Goal: Task Accomplishment & Management: Use online tool/utility

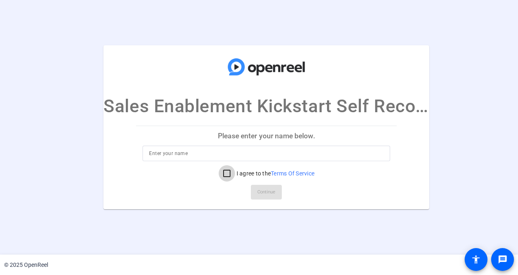
click at [227, 171] on input "I agree to the Terms Of Service" at bounding box center [227, 173] width 16 height 16
checkbox input "true"
click at [188, 156] on input at bounding box center [266, 153] width 235 height 10
type input "[PERSON_NAME]"
click at [267, 190] on span "Continue" at bounding box center [267, 192] width 18 height 12
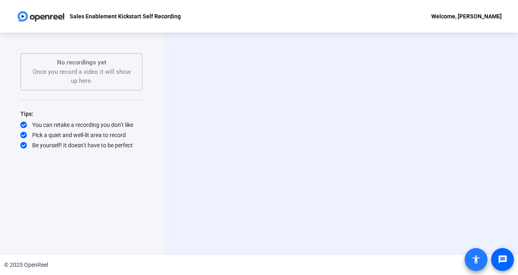
click at [478, 260] on mat-icon "accessibility" at bounding box center [476, 259] width 10 height 10
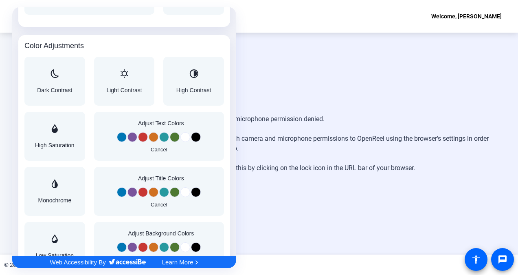
scroll to position [652, 0]
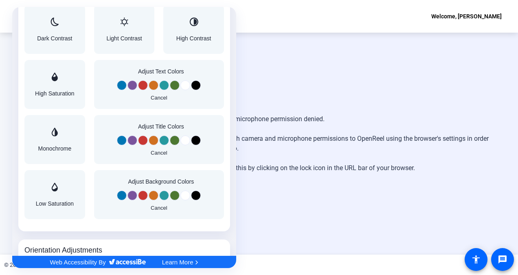
click at [295, 203] on div at bounding box center [259, 137] width 518 height 275
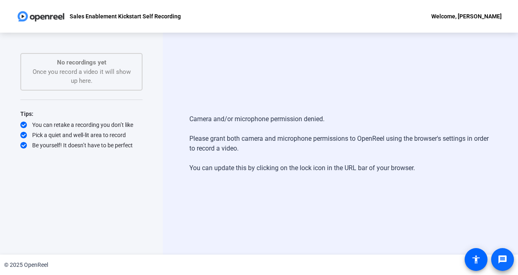
click at [505, 259] on mat-icon "message" at bounding box center [503, 259] width 10 height 10
click at [79, 74] on div "No recordings yet Once you record a video it will show up here." at bounding box center [81, 72] width 104 height 28
click at [188, 137] on div "Camera and/or microphone permission denied. Please grant both camera and microp…" at bounding box center [340, 144] width 355 height 222
click at [502, 264] on span at bounding box center [503, 259] width 20 height 20
click at [156, 170] on div "Start Recording No recordings yet Once you record a video it will show up here.…" at bounding box center [81, 144] width 163 height 222
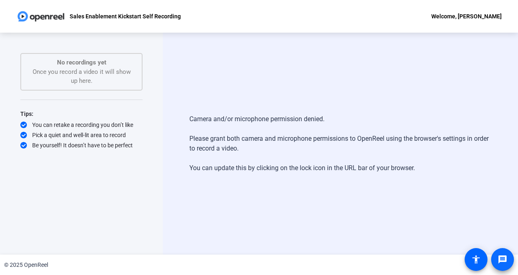
click at [502, 256] on mat-icon "message" at bounding box center [503, 259] width 10 height 10
click at [479, 15] on div "Welcome, [PERSON_NAME]" at bounding box center [467, 16] width 70 height 10
click at [435, 53] on div at bounding box center [259, 137] width 518 height 275
click at [271, 116] on div "Camera and/or microphone permission denied. Please grant both camera and microp…" at bounding box center [340, 143] width 302 height 75
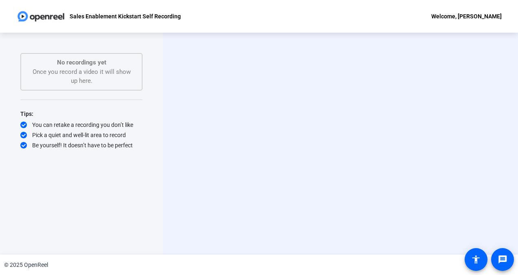
click at [462, 16] on div "Welcome, [PERSON_NAME]" at bounding box center [467, 16] width 70 height 10
click at [333, 98] on div at bounding box center [259, 137] width 518 height 275
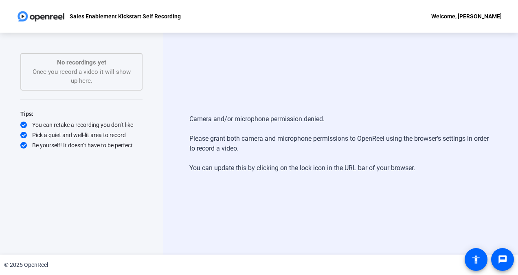
click at [453, 192] on div "Camera and/or microphone permission denied. Please grant both camera and microp…" at bounding box center [340, 144] width 355 height 222
click at [472, 206] on div "Camera and/or microphone permission denied. Please grant both camera and microp…" at bounding box center [340, 144] width 355 height 222
drag, startPoint x: 190, startPoint y: 117, endPoint x: 334, endPoint y: 114, distance: 144.3
click at [334, 114] on div "Camera and/or microphone permission denied. Please grant both camera and microp…" at bounding box center [340, 143] width 302 height 75
copy div "Camera and/or microphone permission denied."
